Goal: Information Seeking & Learning: Learn about a topic

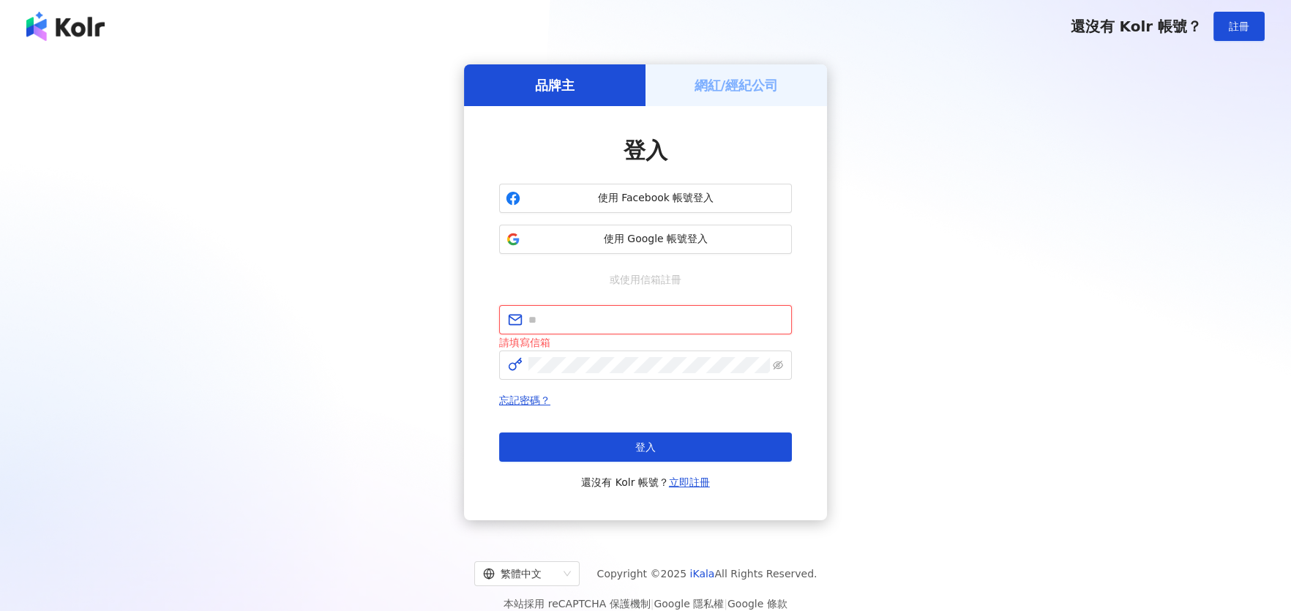
type input "**********"
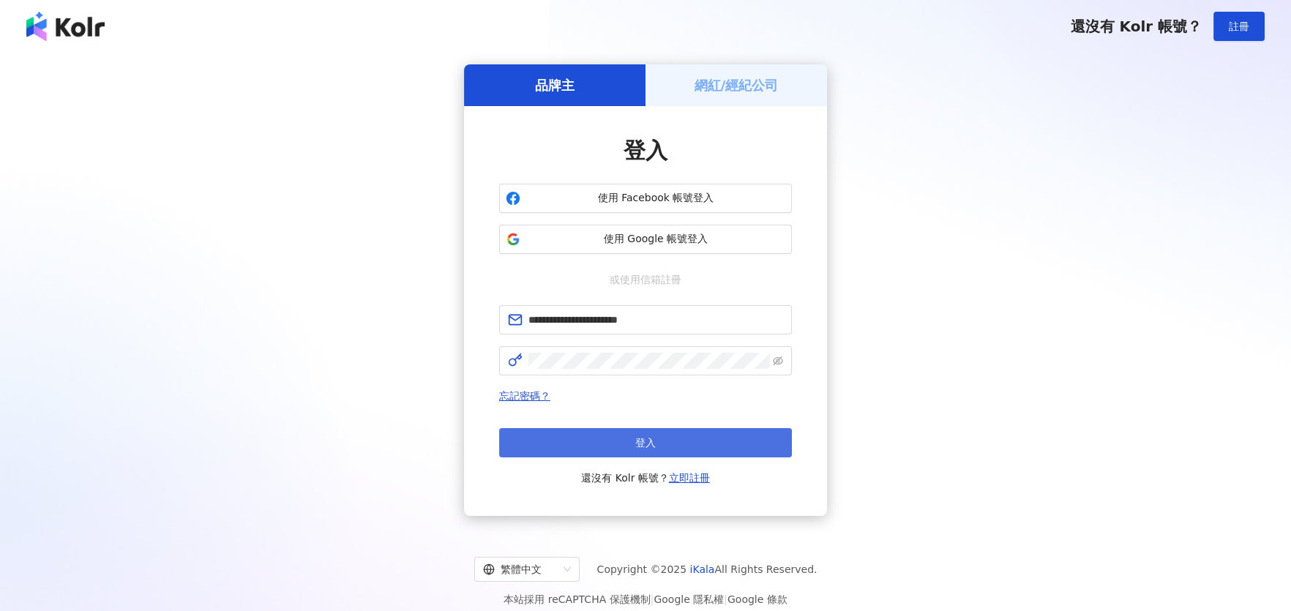
click at [576, 449] on button "登入" at bounding box center [645, 442] width 293 height 29
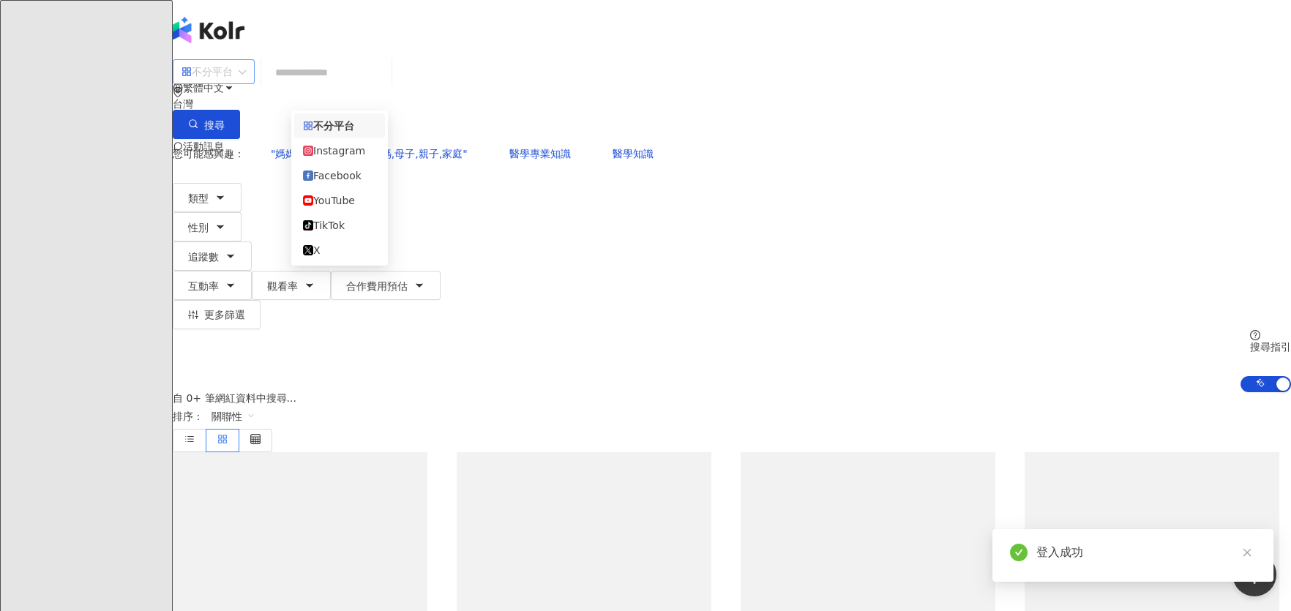
click at [233, 83] on div "不分平台" at bounding box center [206, 71] width 51 height 23
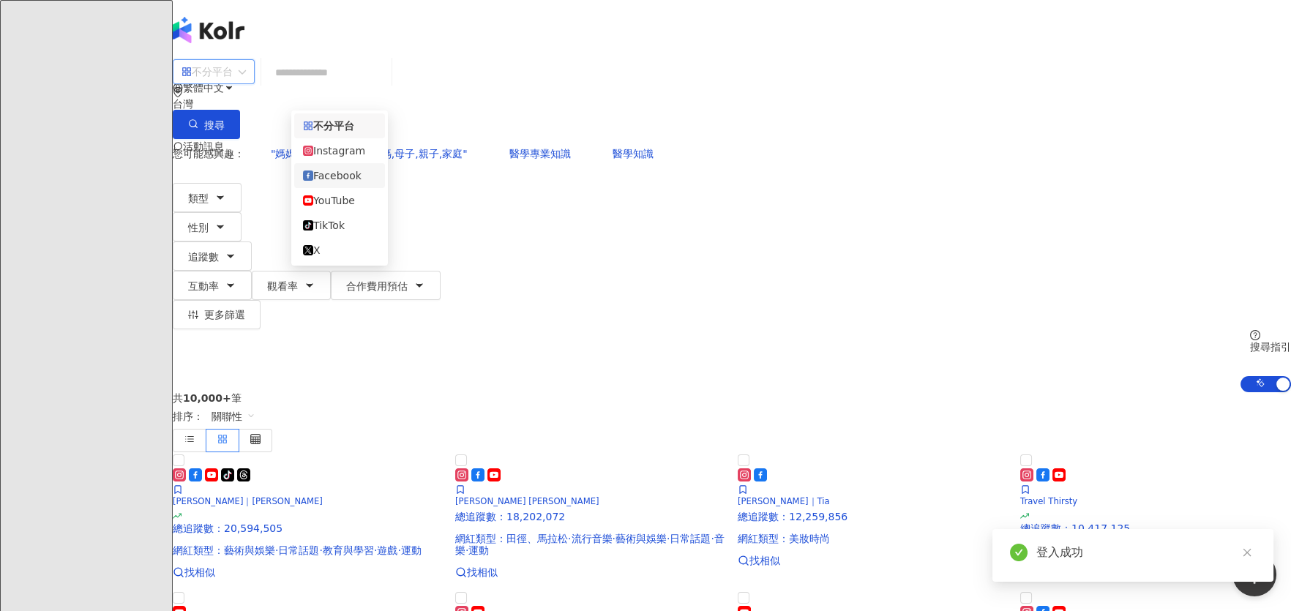
click at [320, 182] on div "Facebook" at bounding box center [339, 176] width 73 height 16
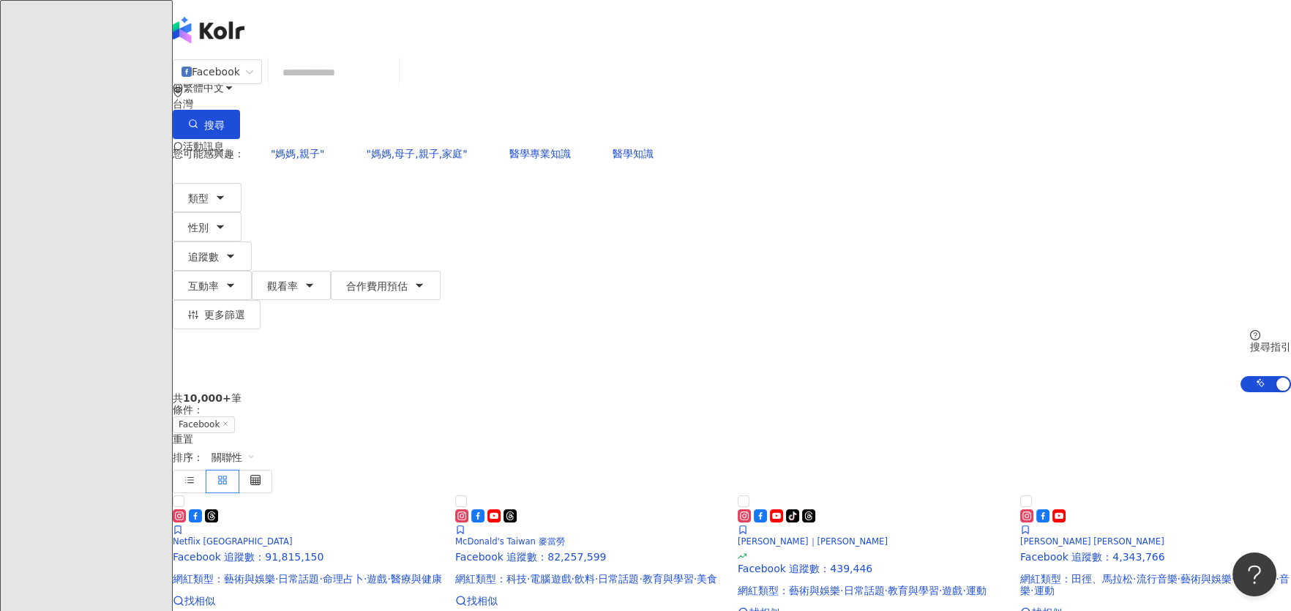
click at [393, 86] on input "search" at bounding box center [333, 73] width 119 height 28
paste input "**********"
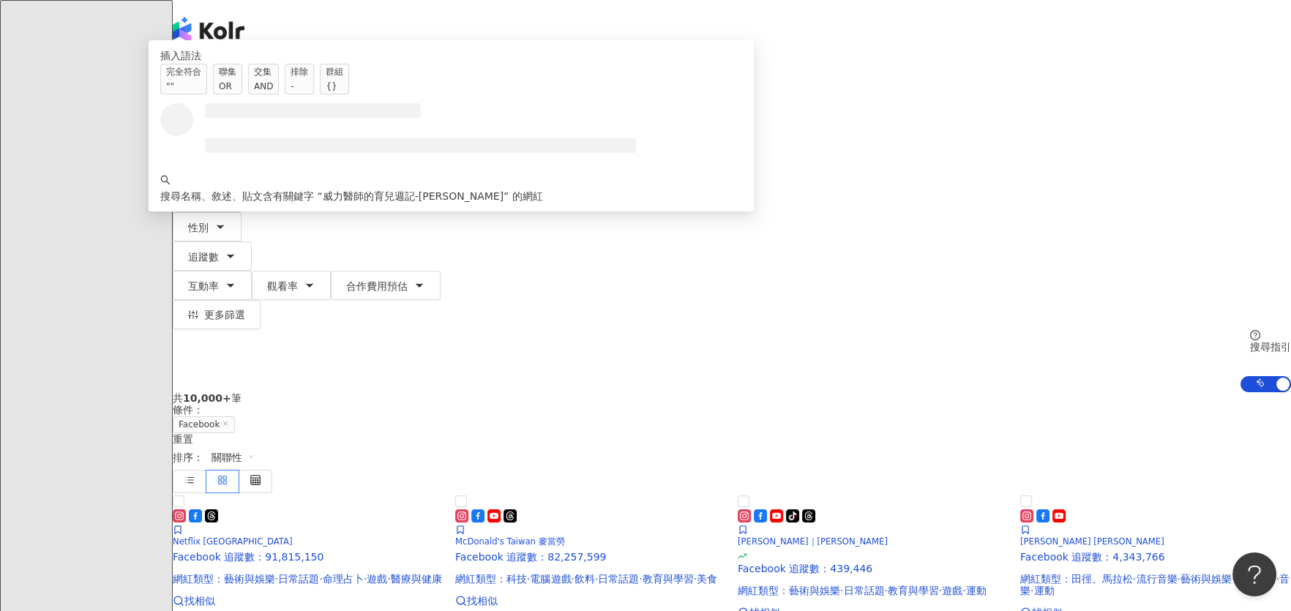
type input "**********"
click at [198, 119] on span "button" at bounding box center [193, 125] width 10 height 12
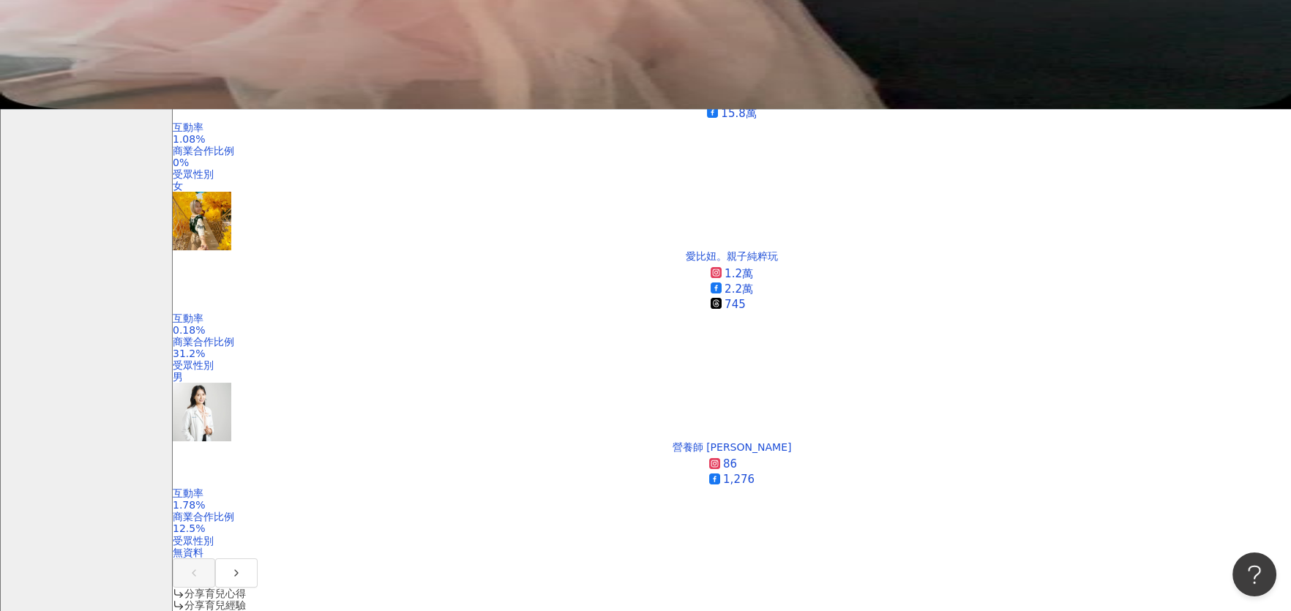
scroll to position [512, 0]
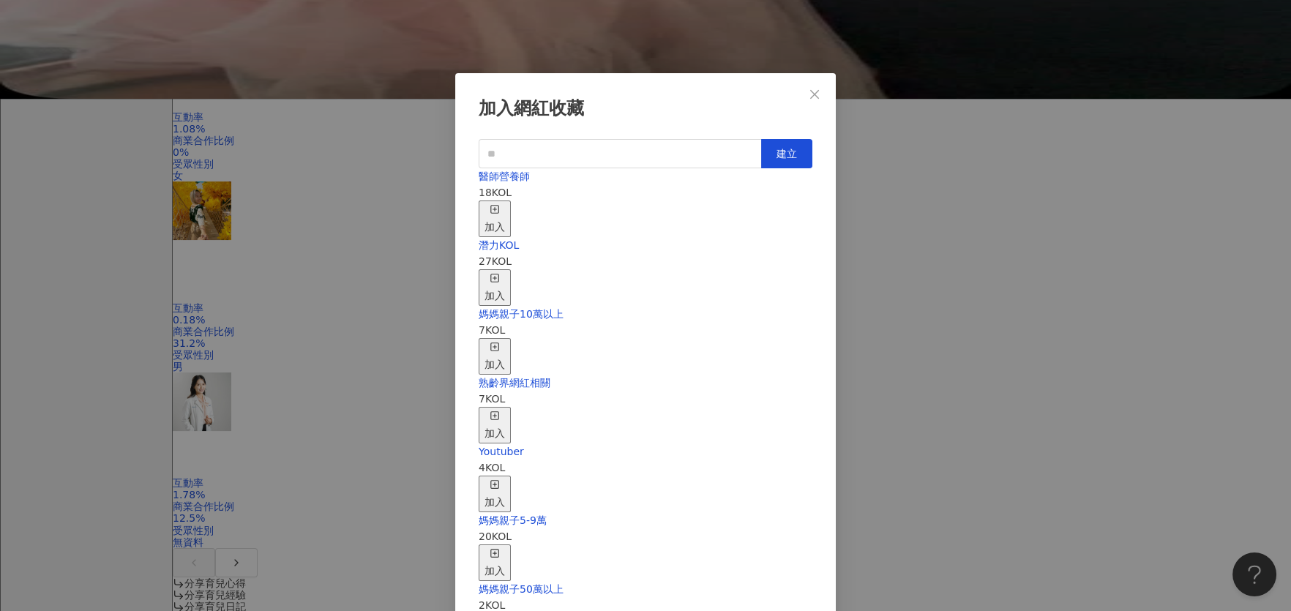
click at [505, 203] on div "加入" at bounding box center [494, 219] width 20 height 32
click at [386, 279] on div "加入網紅收藏 建立 醫師營養師 20 KOL 已加入 潛力KOL 27 KOL 加入 媽媽親子10萬以上 7 KOL 加入 熟齡界網紅相關 7 KOL 加入 …" at bounding box center [645, 305] width 1291 height 611
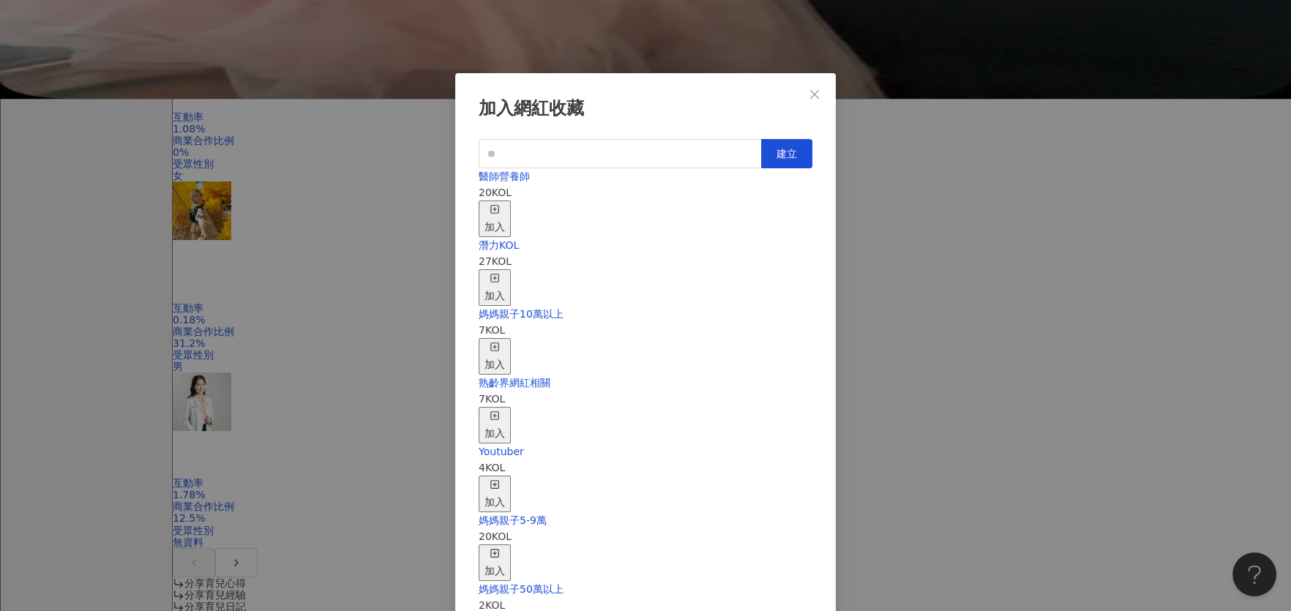
click at [505, 203] on div "加入" at bounding box center [494, 219] width 20 height 32
click at [1086, 500] on div "加入網紅收藏 建立 醫師營養師 21 KOL 已加入 潛力KOL 27 KOL 加入 媽媽親子10萬以上 7 KOL 加入 熟齡界網紅相關 7 KOL 加入 …" at bounding box center [645, 305] width 1291 height 611
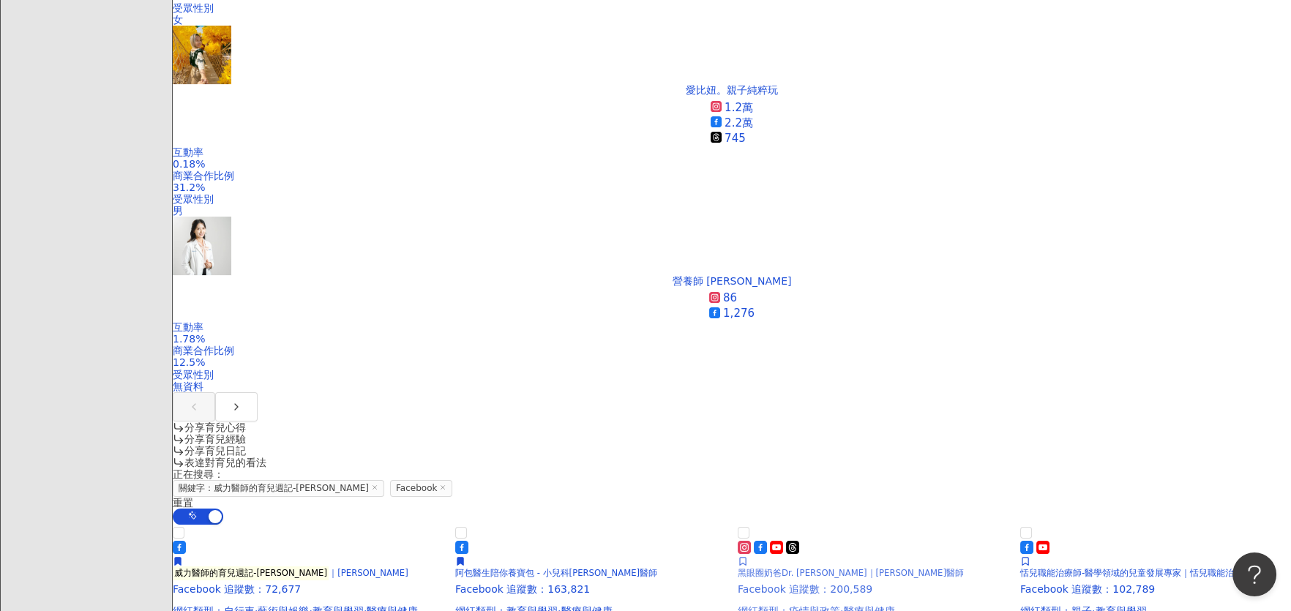
scroll to position [731, 0]
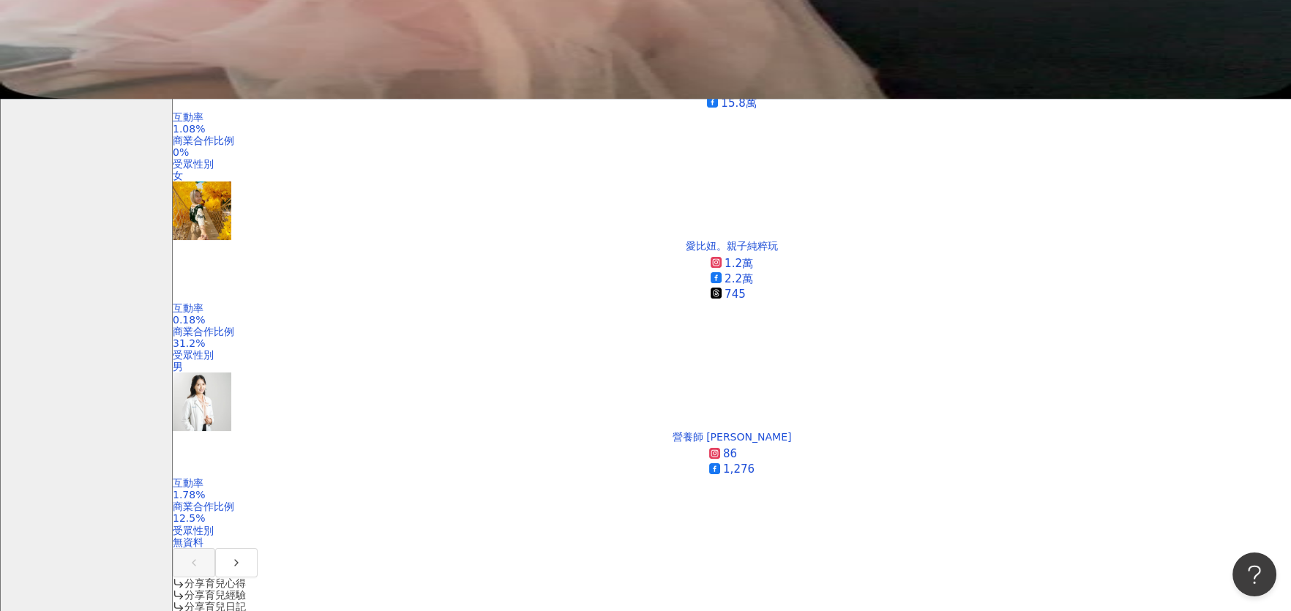
scroll to position [439, 0]
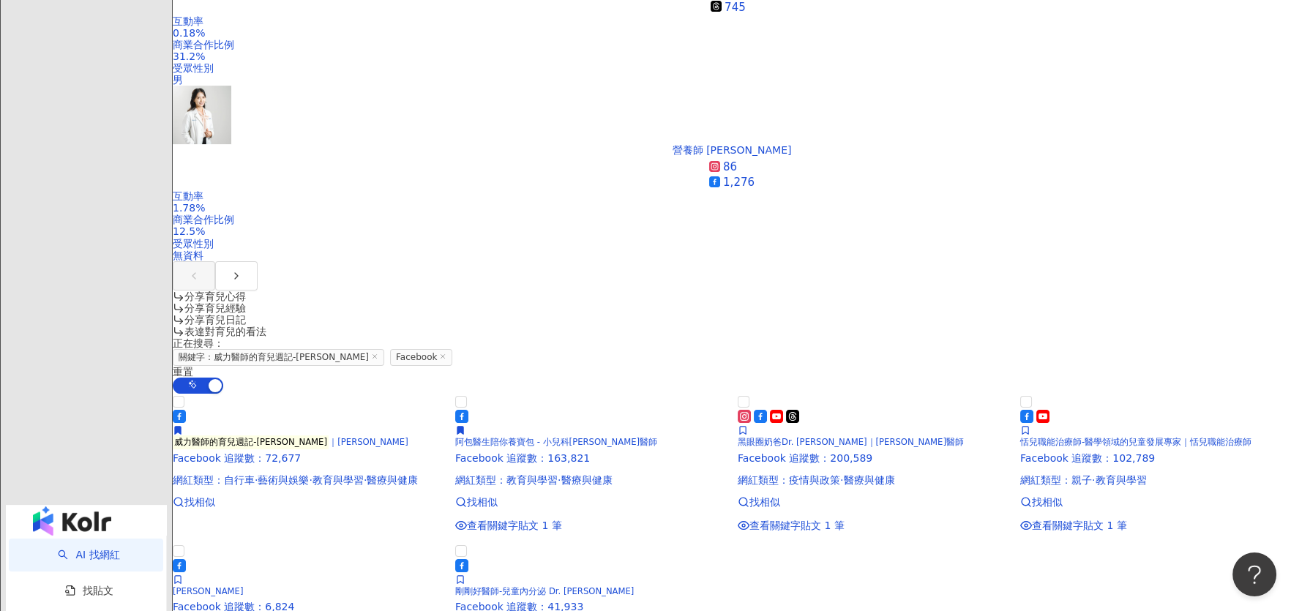
scroll to position [805, 0]
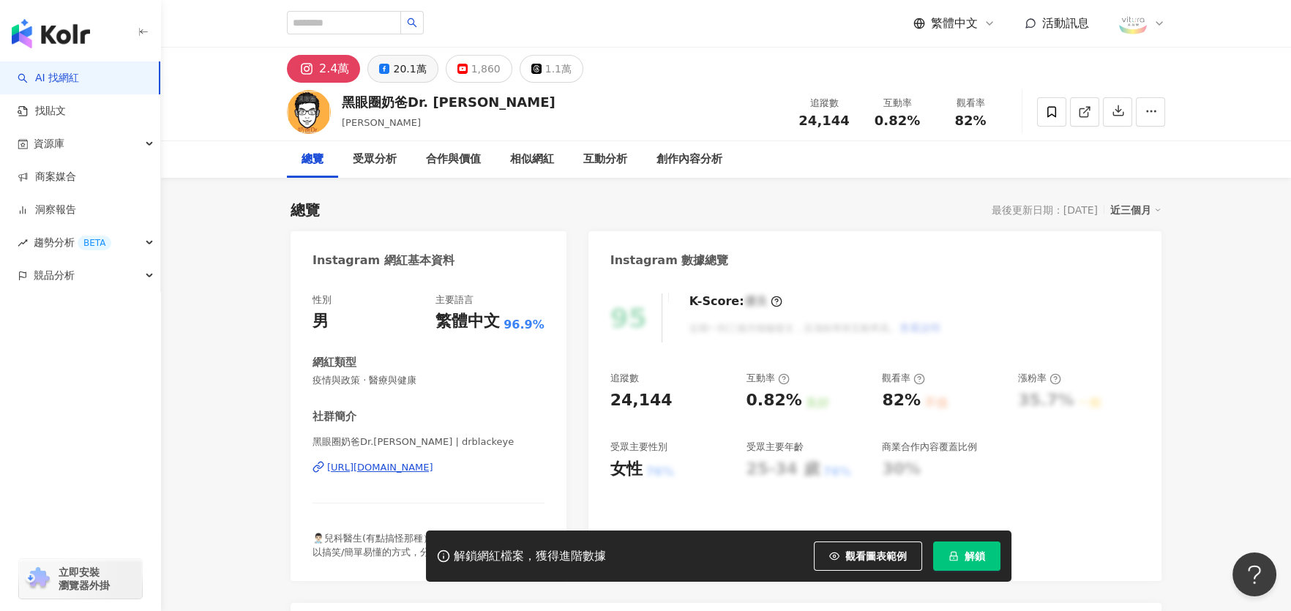
click at [393, 63] on div "20.1萬" at bounding box center [409, 69] width 33 height 20
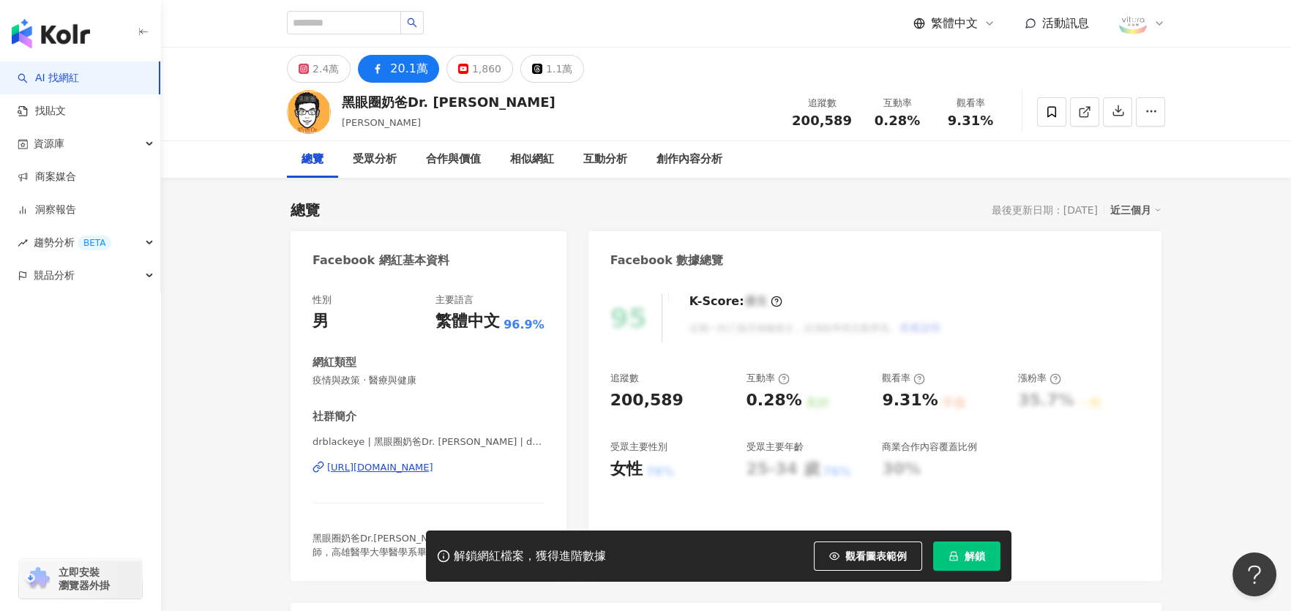
click at [397, 468] on div "https://www.facebook.com/585052978327554" at bounding box center [380, 467] width 106 height 13
click at [1040, 113] on span at bounding box center [1051, 111] width 29 height 29
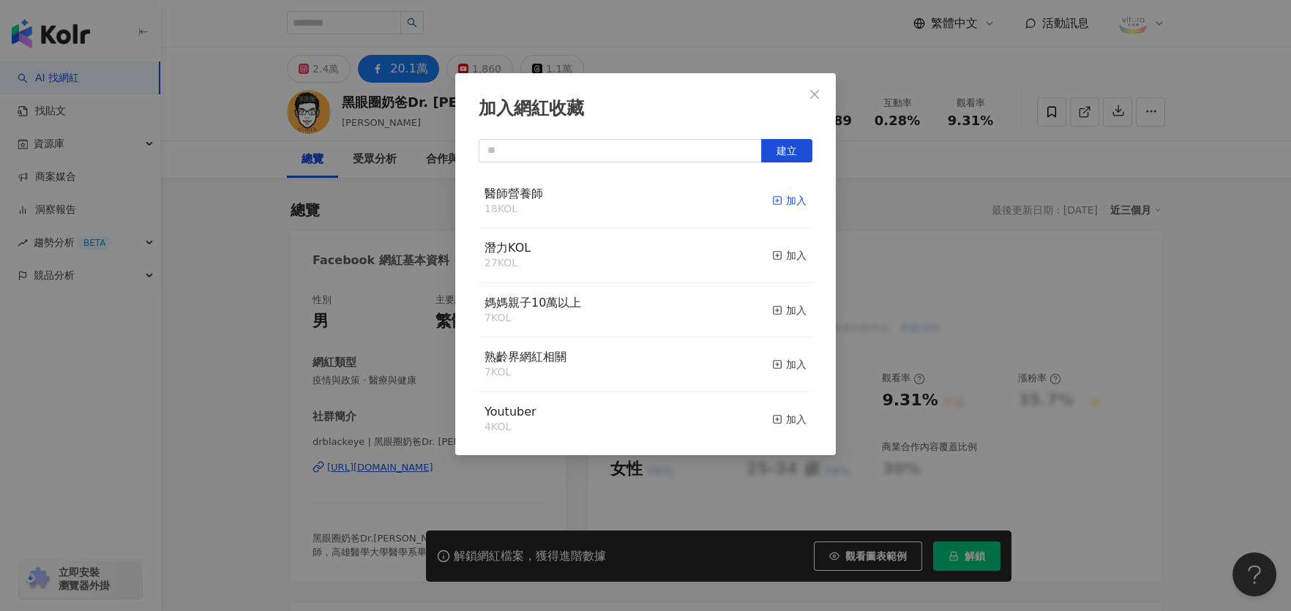
click at [784, 200] on div "加入" at bounding box center [789, 200] width 34 height 16
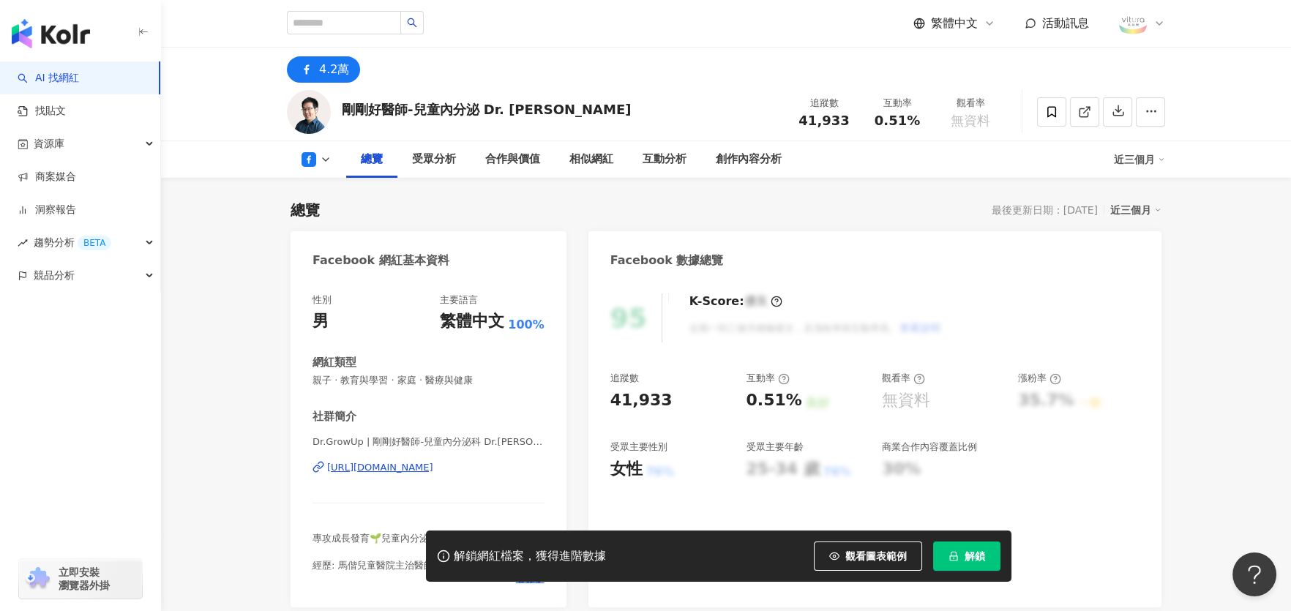
click at [405, 465] on div "https://www.facebook.com/100359005054394" at bounding box center [380, 467] width 106 height 13
click at [968, 554] on span "解鎖" at bounding box center [974, 556] width 20 height 12
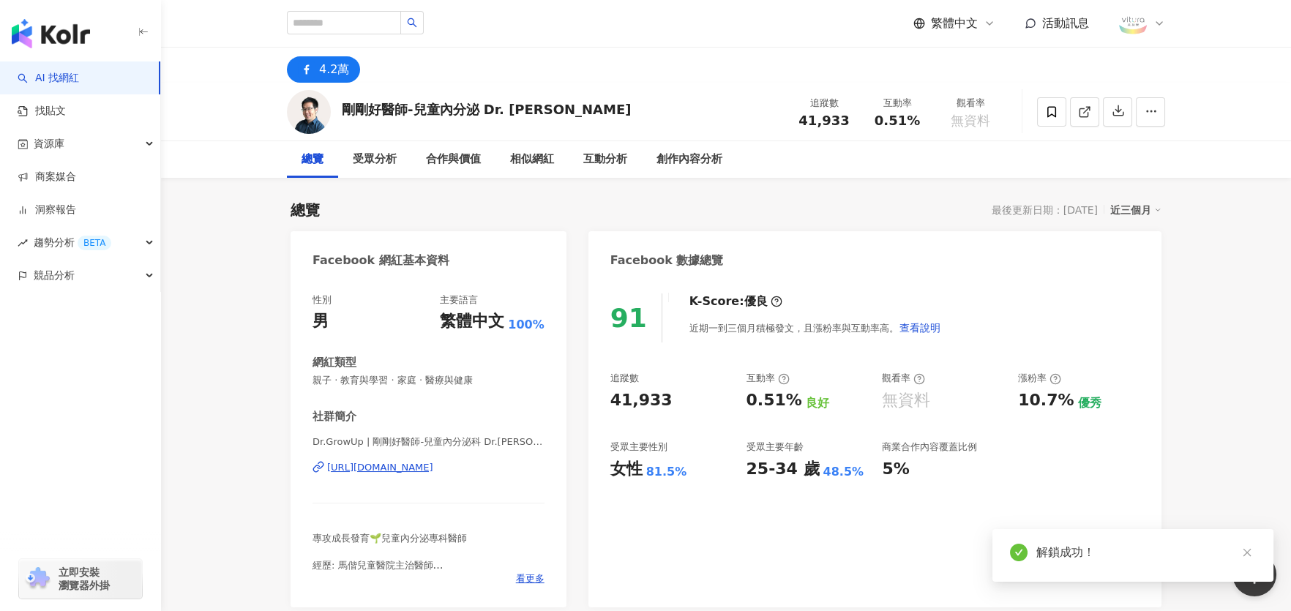
click at [1248, 549] on icon "close" at bounding box center [1247, 552] width 10 height 10
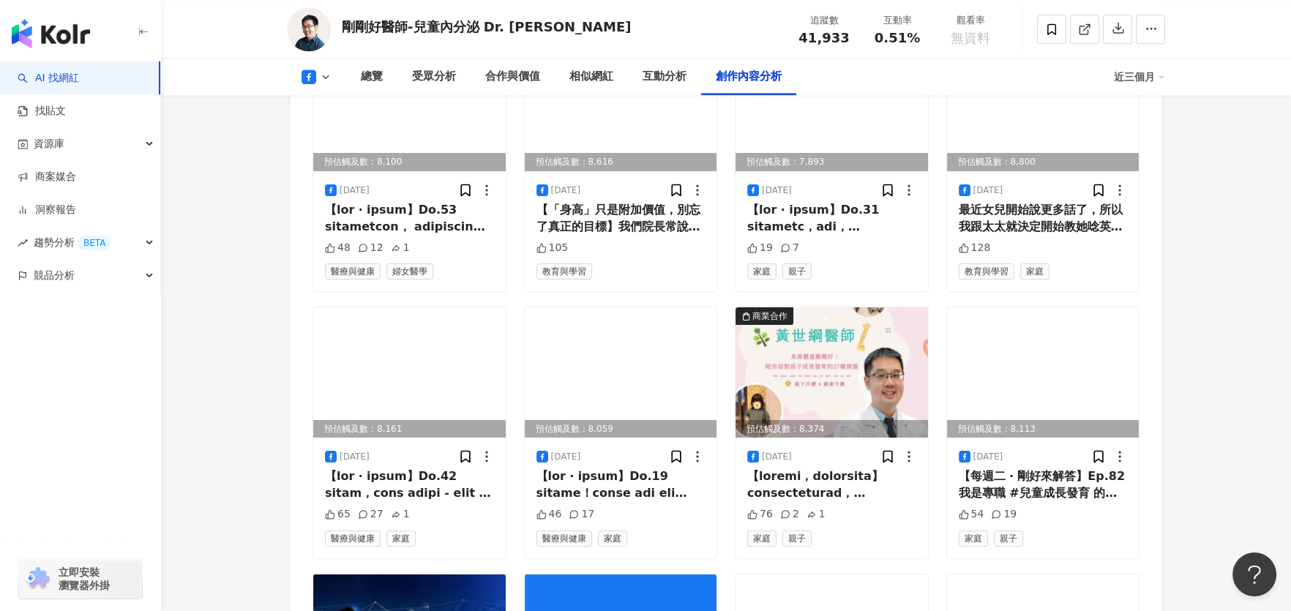
scroll to position [3575, 0]
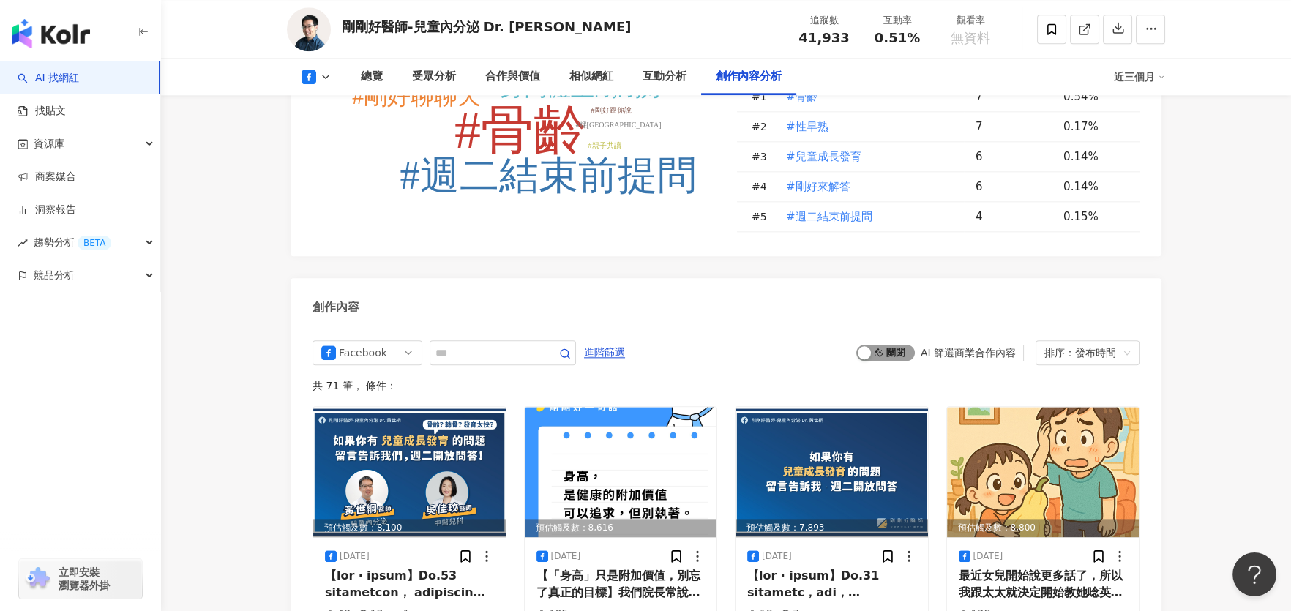
click at [891, 345] on span "啟動 關閉" at bounding box center [885, 353] width 59 height 16
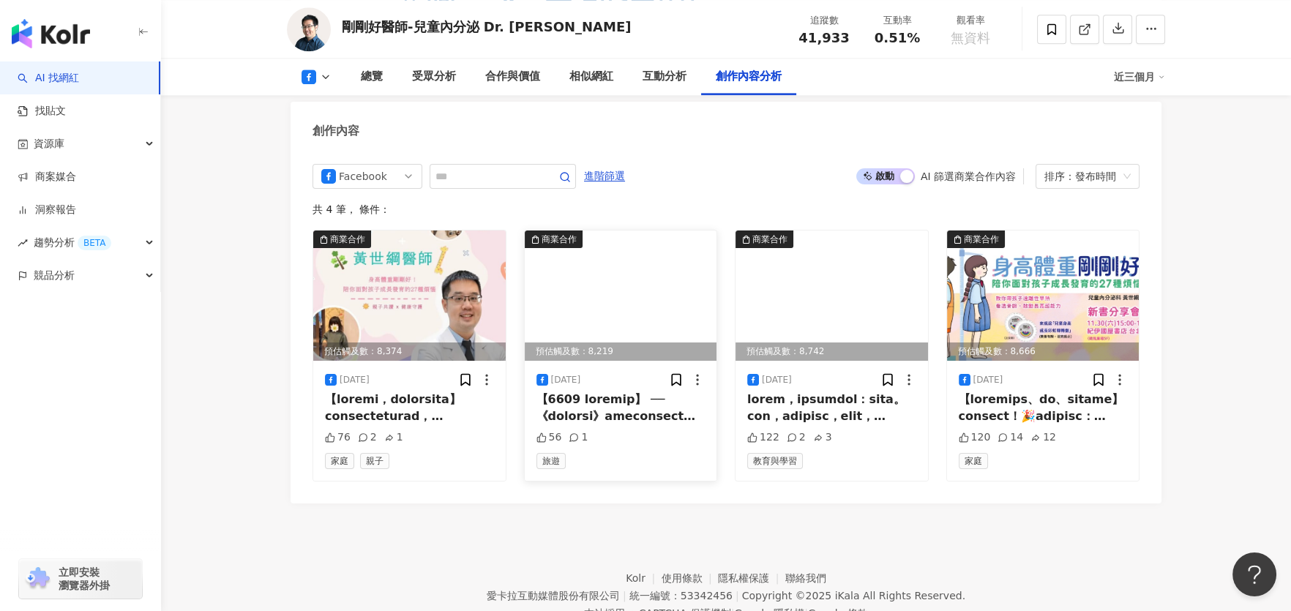
scroll to position [3679, 0]
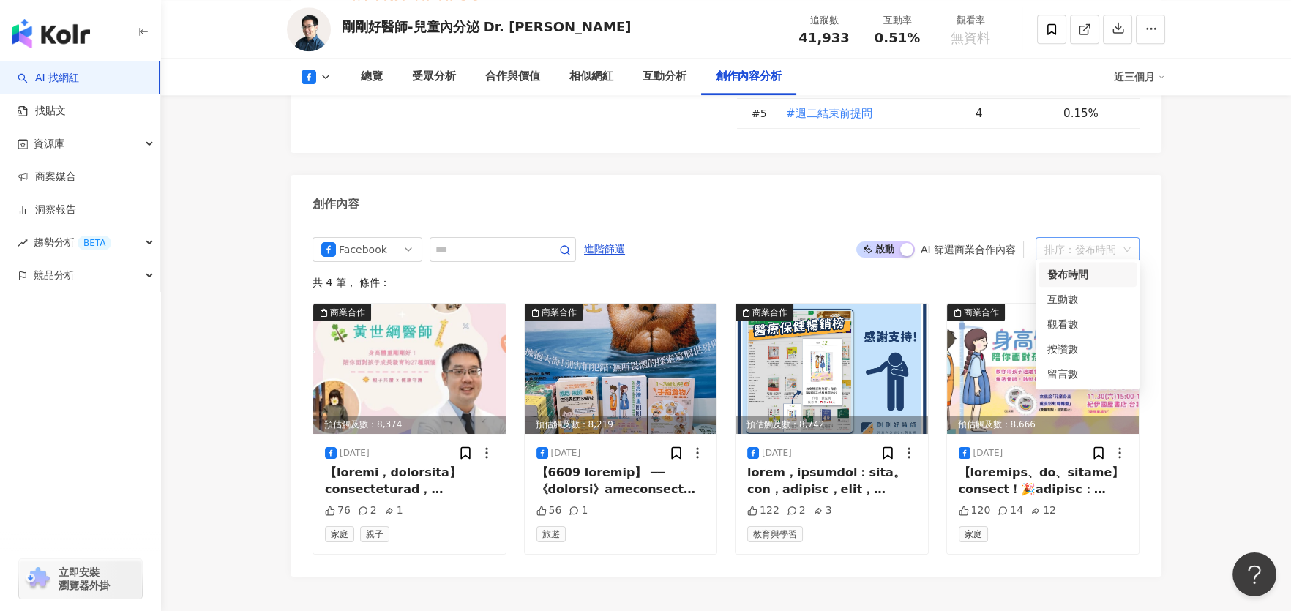
click at [1103, 244] on div "排序：發布時間" at bounding box center [1080, 249] width 73 height 23
click at [1062, 297] on div "互動數" at bounding box center [1087, 299] width 80 height 16
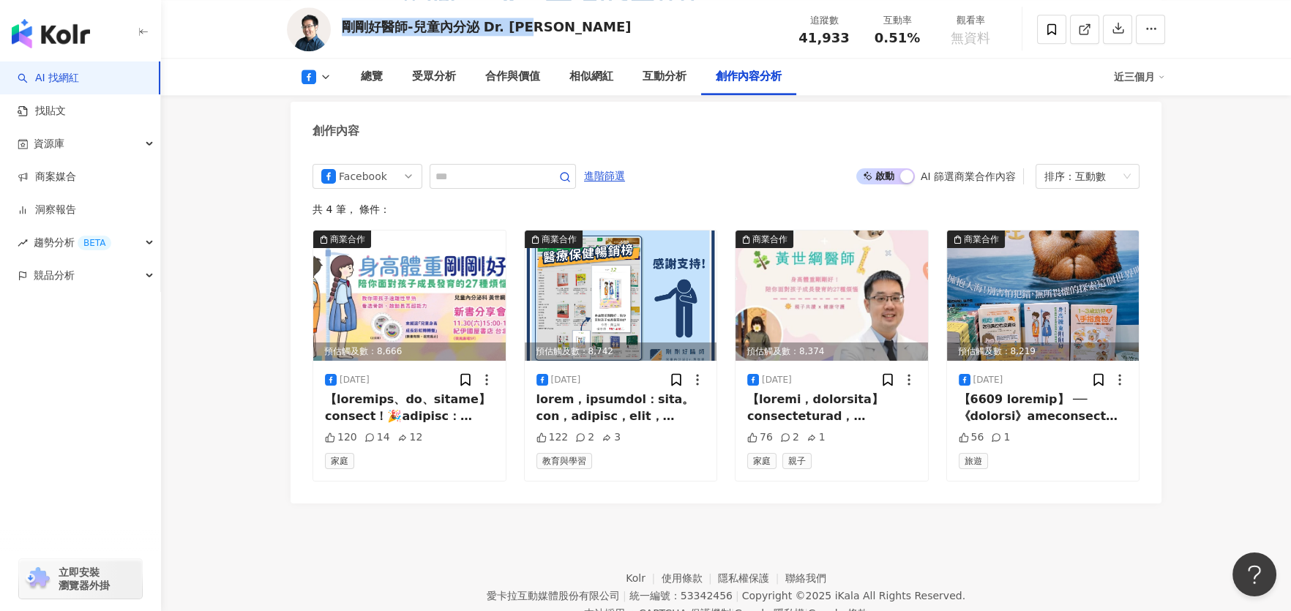
drag, startPoint x: 345, startPoint y: 30, endPoint x: 606, endPoint y: 48, distance: 261.8
click at [606, 48] on div "剛剛好醫師-兒童內分泌 Dr. 黃世綱 追蹤數 41,933 互動率 0.51% 觀看率 無資料" at bounding box center [726, 29] width 936 height 58
copy div "剛剛好醫師-兒童內分泌 Dr. [PERSON_NAME]"
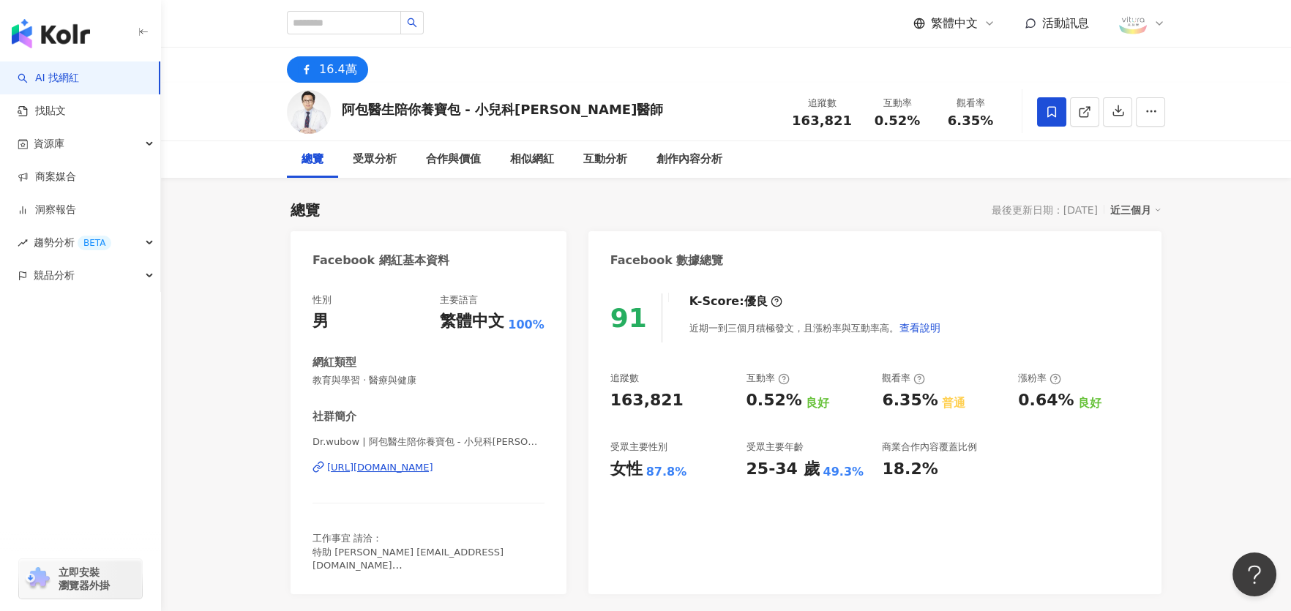
drag, startPoint x: 474, startPoint y: 114, endPoint x: 543, endPoint y: 113, distance: 68.8
click at [536, 113] on div "阿包醫生陪你養寶包 - 小兒科巫漢盟醫師 追蹤數 163,821 互動率 0.52% 觀看率 6.35%" at bounding box center [726, 112] width 936 height 58
click at [611, 114] on div "阿包醫生陪你養寶包 - 小兒科巫漢盟醫師 追蹤數 163,821 互動率 0.52% 觀看率 6.35%" at bounding box center [726, 112] width 936 height 58
drag, startPoint x: 601, startPoint y: 110, endPoint x: 324, endPoint y: 116, distance: 276.6
click at [324, 116] on div "阿包醫生陪你養寶包 - 小兒科巫漢盟醫師 追蹤數 163,821 互動率 0.52% 觀看率 6.35%" at bounding box center [726, 112] width 936 height 58
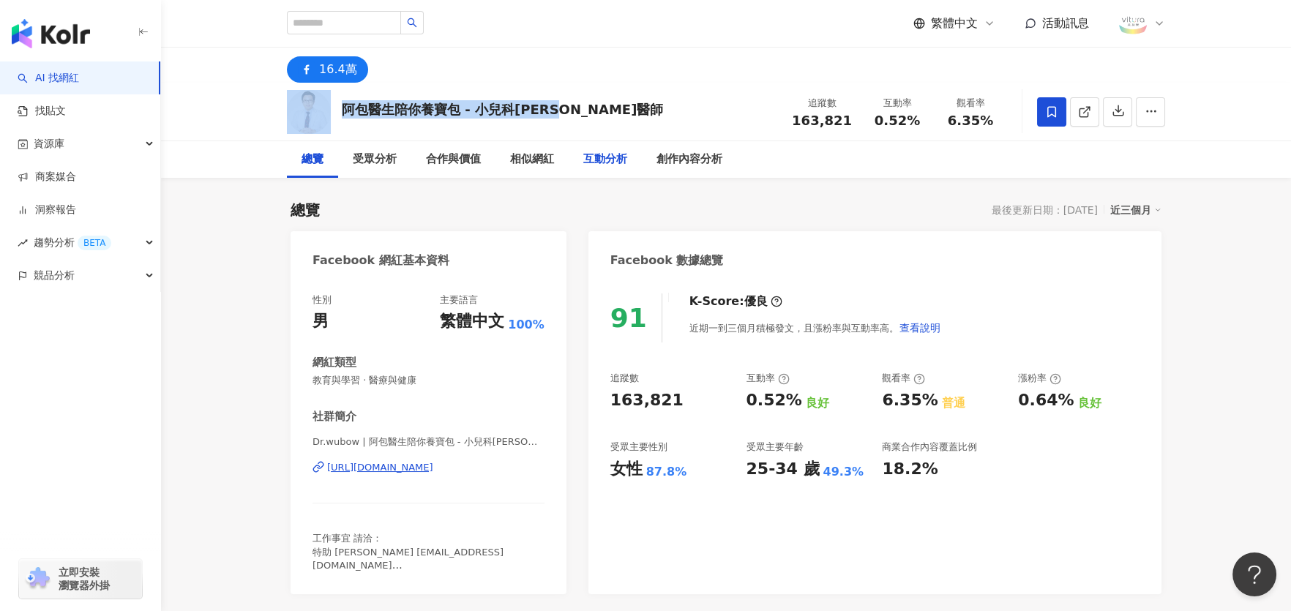
copy div "阿包醫生陪你養寶包 - 小兒科巫漢盟醫師"
click at [732, 76] on div "16.4萬" at bounding box center [726, 65] width 936 height 35
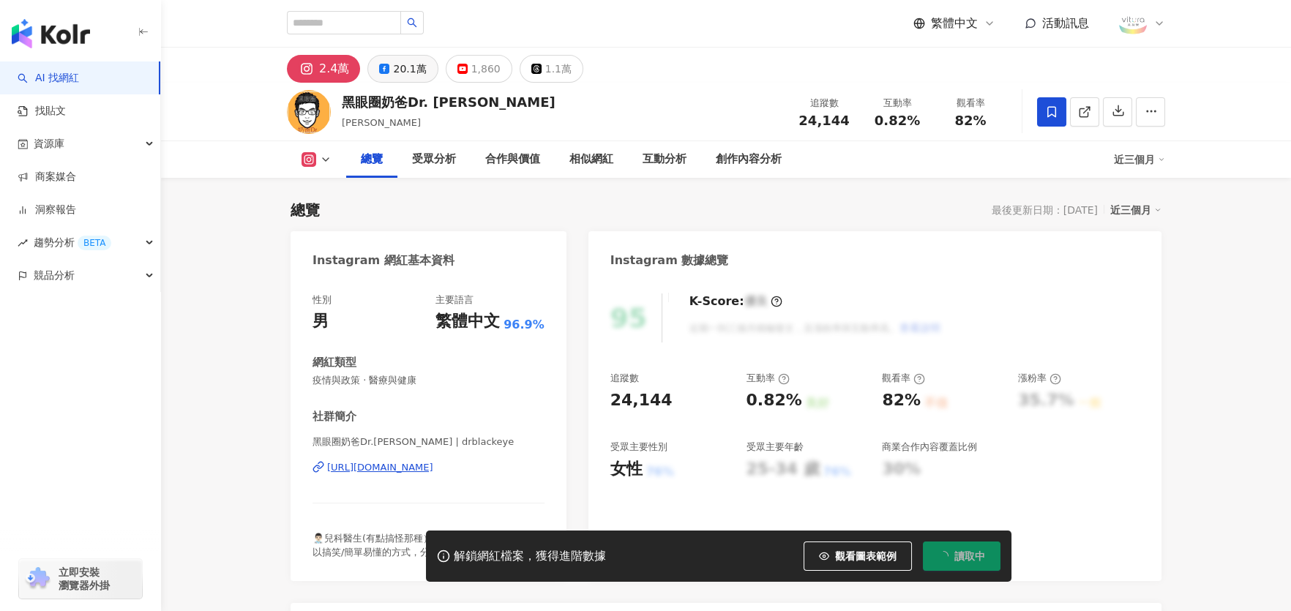
click at [393, 70] on div "20.1萬" at bounding box center [409, 69] width 33 height 20
click at [416, 464] on div "[URL][DOMAIN_NAME]" at bounding box center [380, 467] width 106 height 13
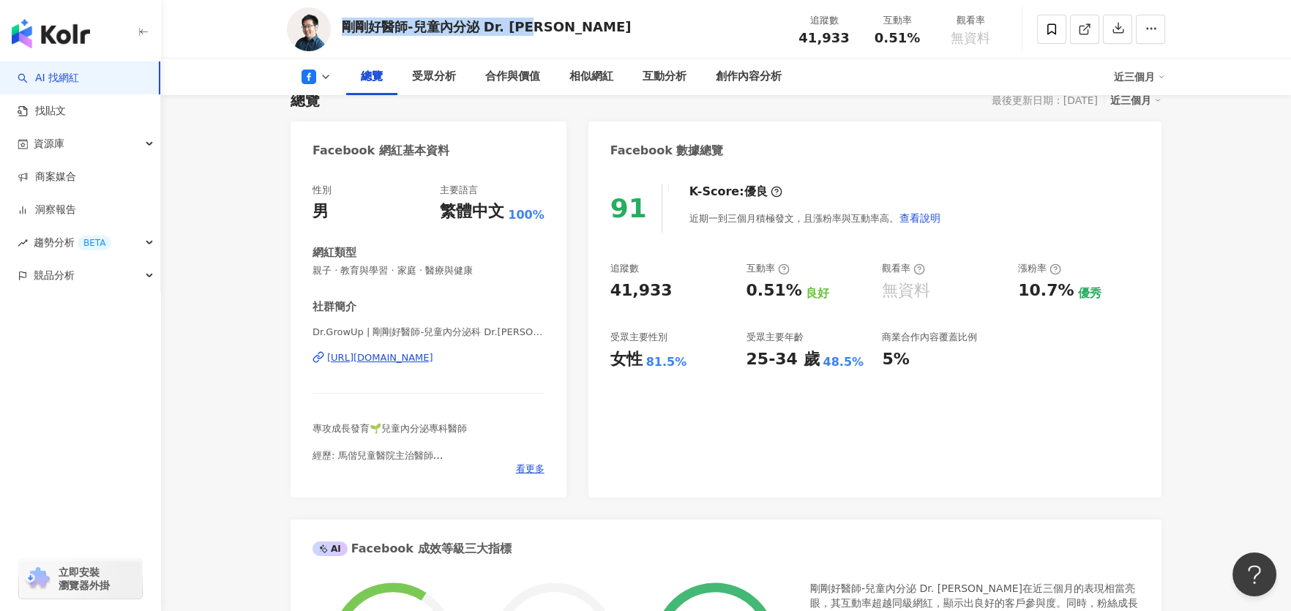
scroll to position [64, 0]
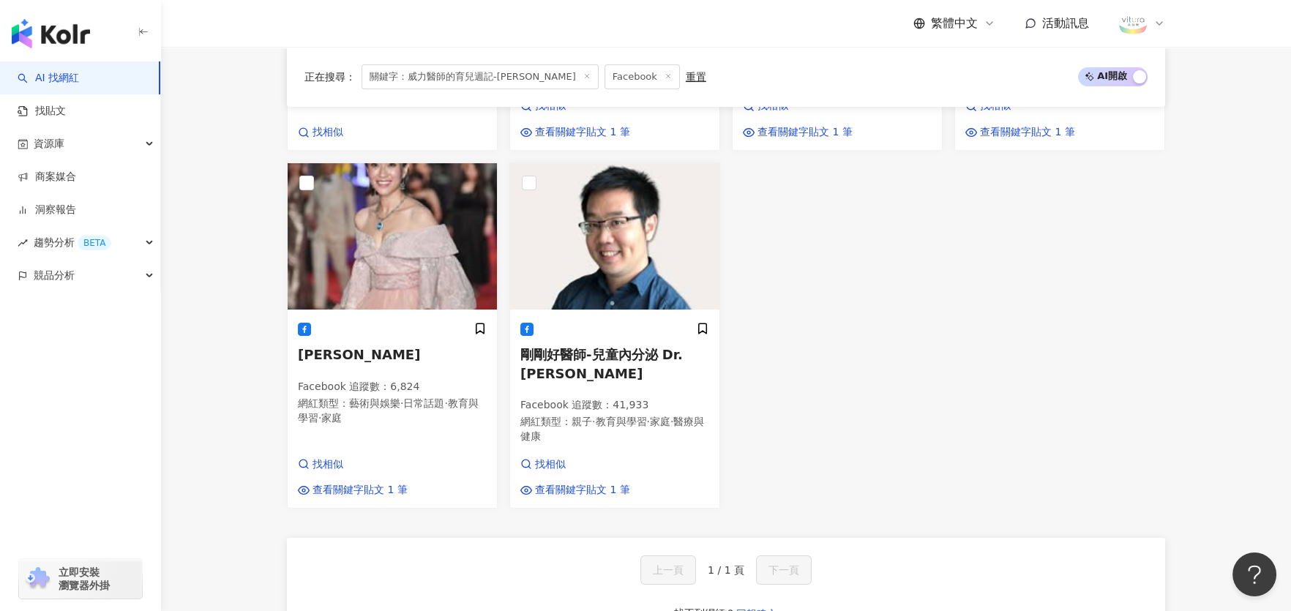
scroll to position [71, 0]
